Goal: Task Accomplishment & Management: Use online tool/utility

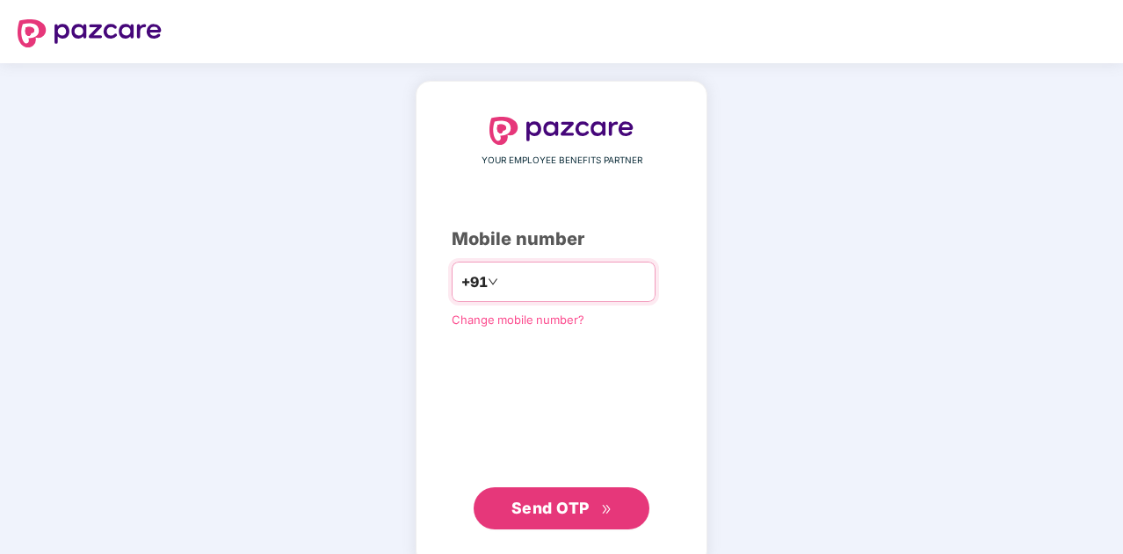
click at [515, 283] on input "number" at bounding box center [574, 282] width 144 height 28
type input "**********"
click at [573, 505] on span "Send OTP" at bounding box center [550, 508] width 78 height 18
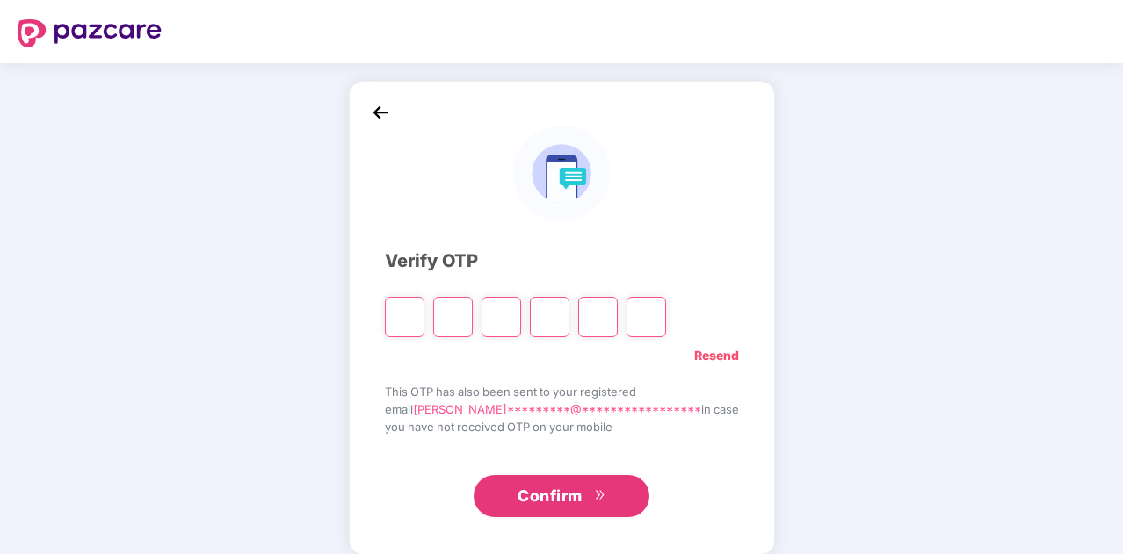
type input "*"
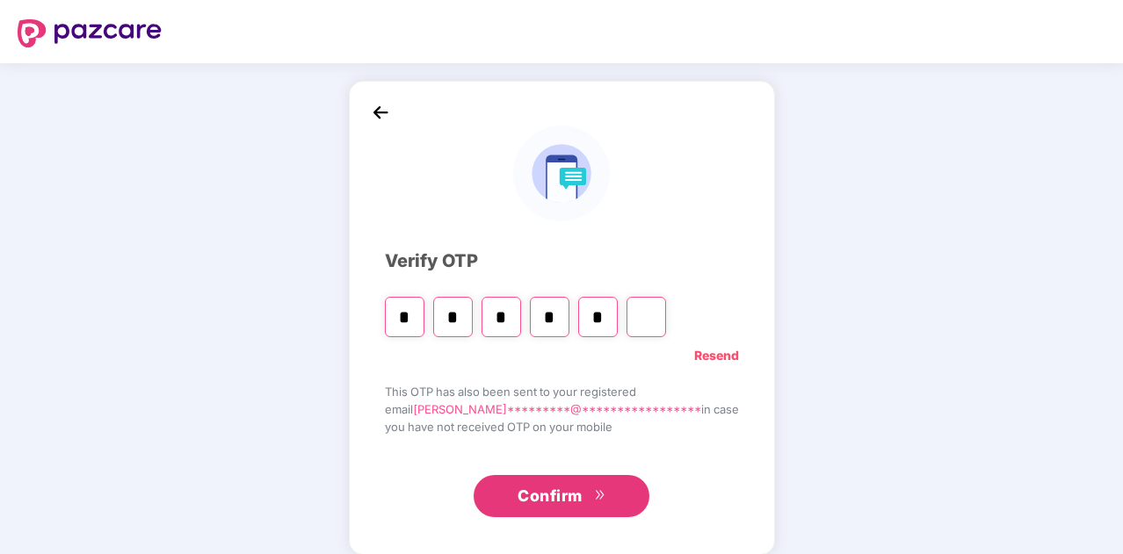
type input "*"
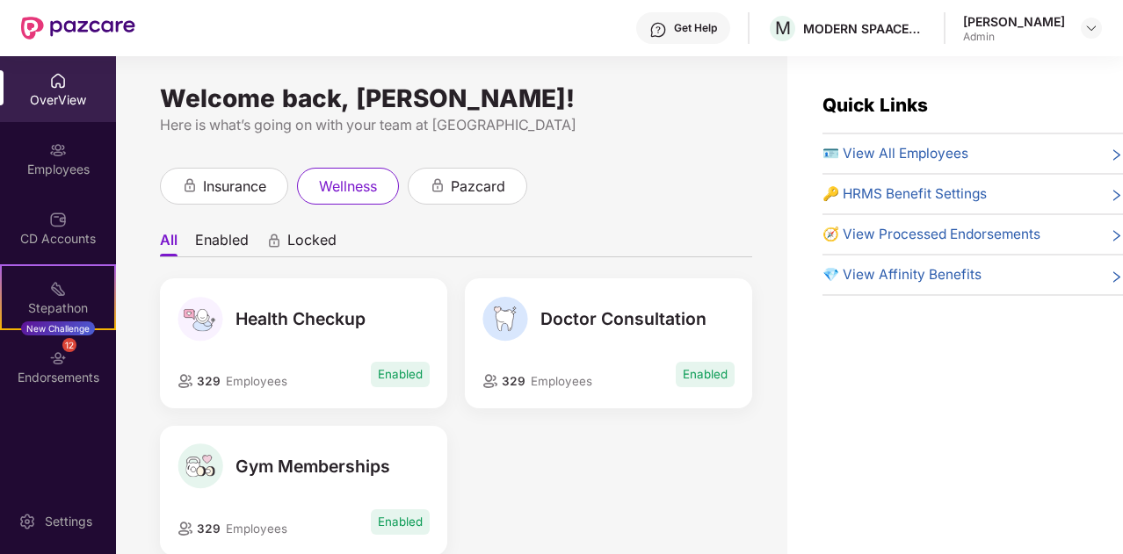
click at [879, 154] on span "🪪 View All Employees" at bounding box center [895, 153] width 146 height 21
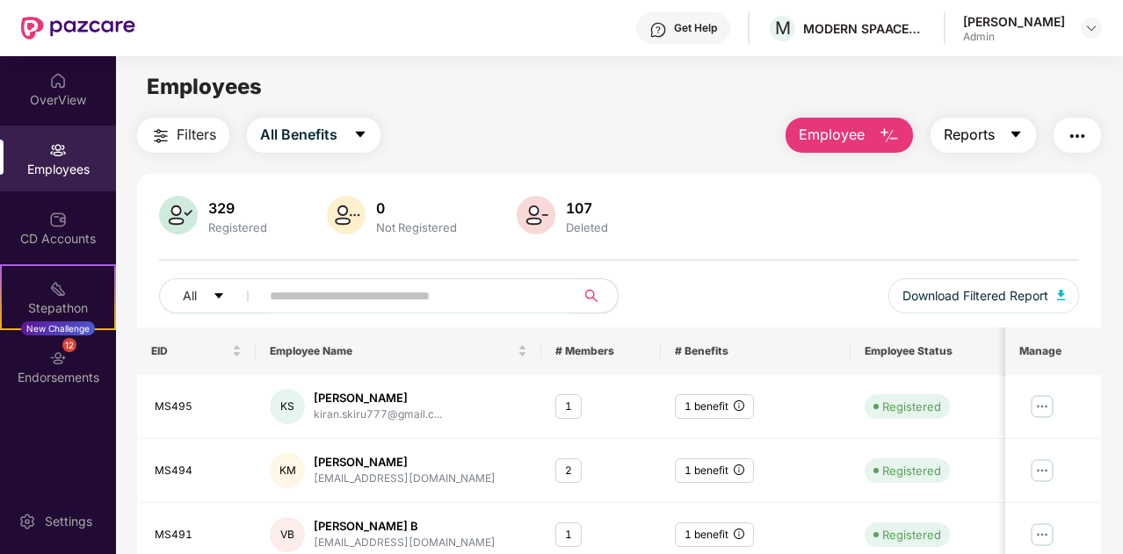
click at [978, 149] on button "Reports" at bounding box center [982, 135] width 105 height 35
click at [1089, 140] on button "button" at bounding box center [1076, 135] width 47 height 35
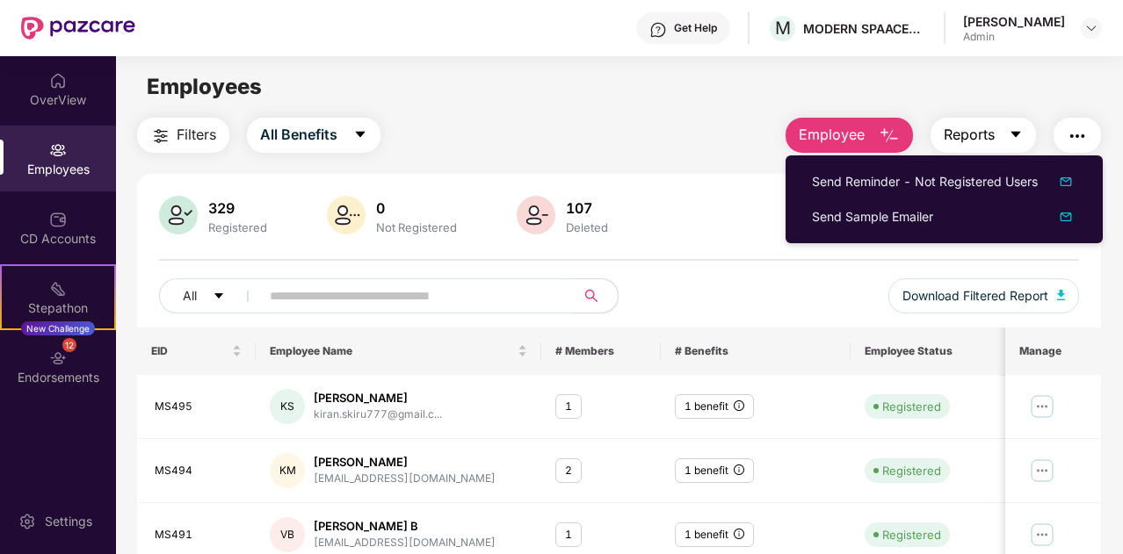
click at [968, 126] on span "Reports" at bounding box center [968, 135] width 51 height 22
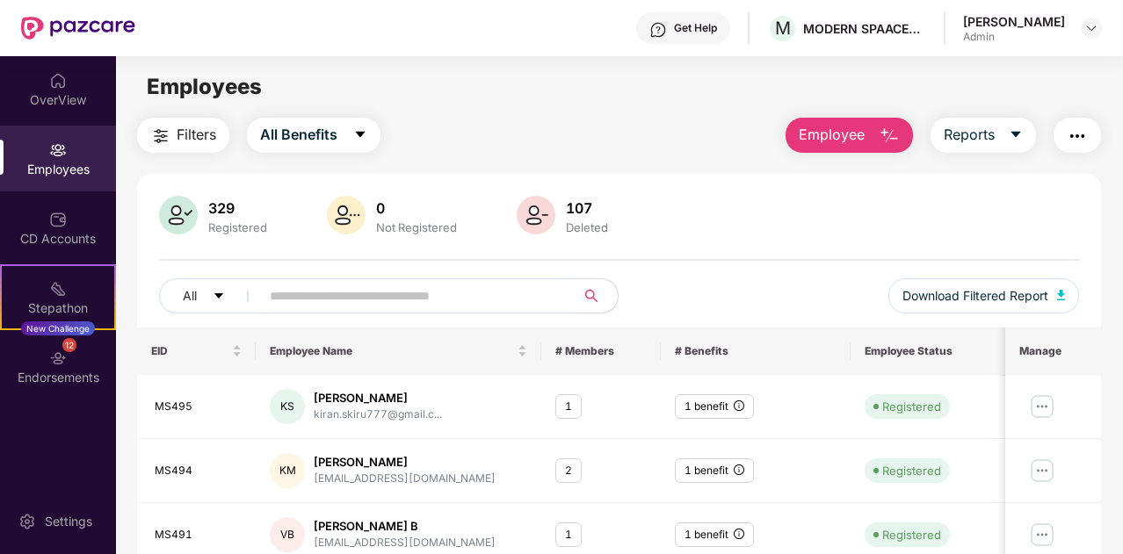
click at [840, 134] on span "Employee" at bounding box center [831, 135] width 66 height 22
click at [637, 116] on main "Employees Filters All Benefits Employee Reports 329 Registered 0 Not Registered…" at bounding box center [619, 333] width 1006 height 554
click at [1031, 294] on span "Download Filtered Report" at bounding box center [975, 295] width 146 height 19
click at [511, 126] on div "Filters All Benefits Employee Reports" at bounding box center [619, 135] width 964 height 35
